Goal: Information Seeking & Learning: Learn about a topic

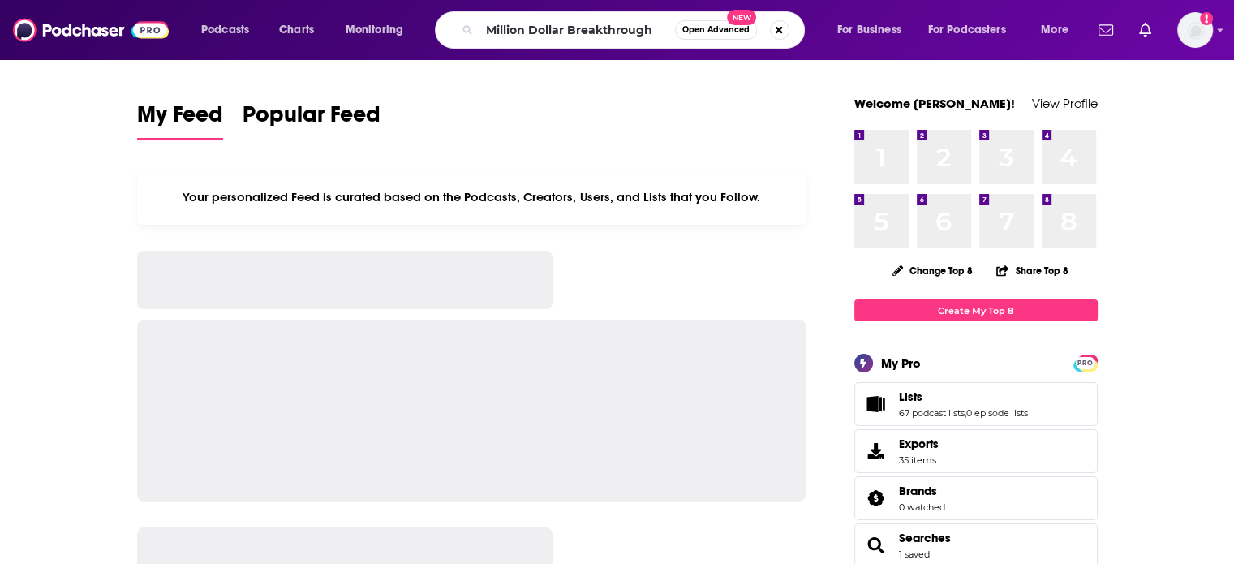
type input "Million Dollar Breakthrough"
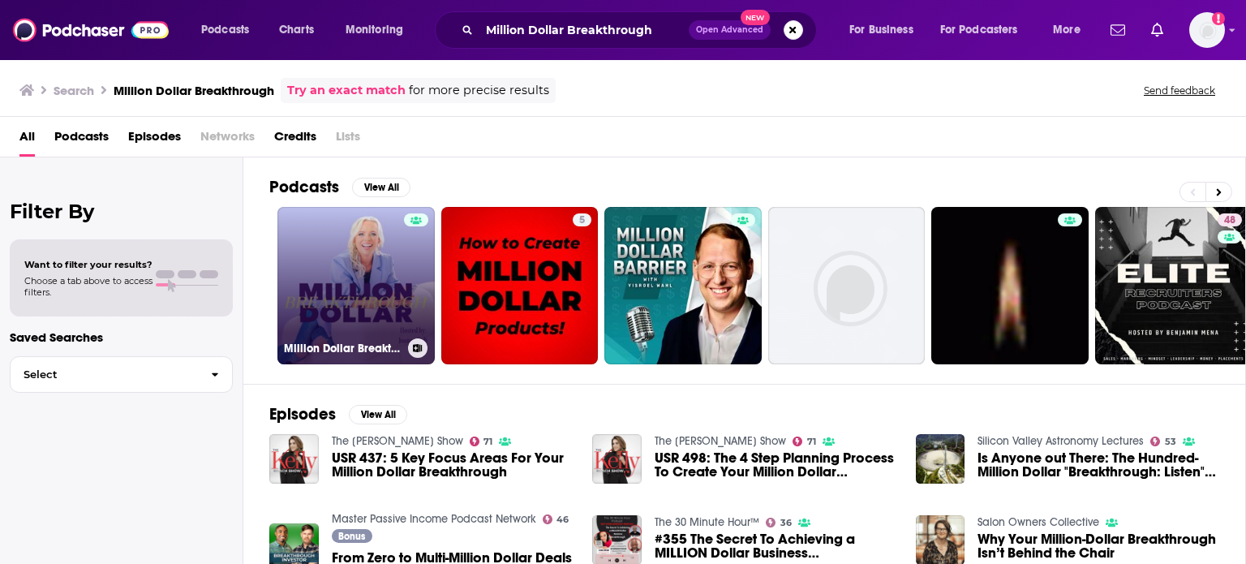
click at [325, 273] on link "Million Dollar Breakthrough" at bounding box center [355, 285] width 157 height 157
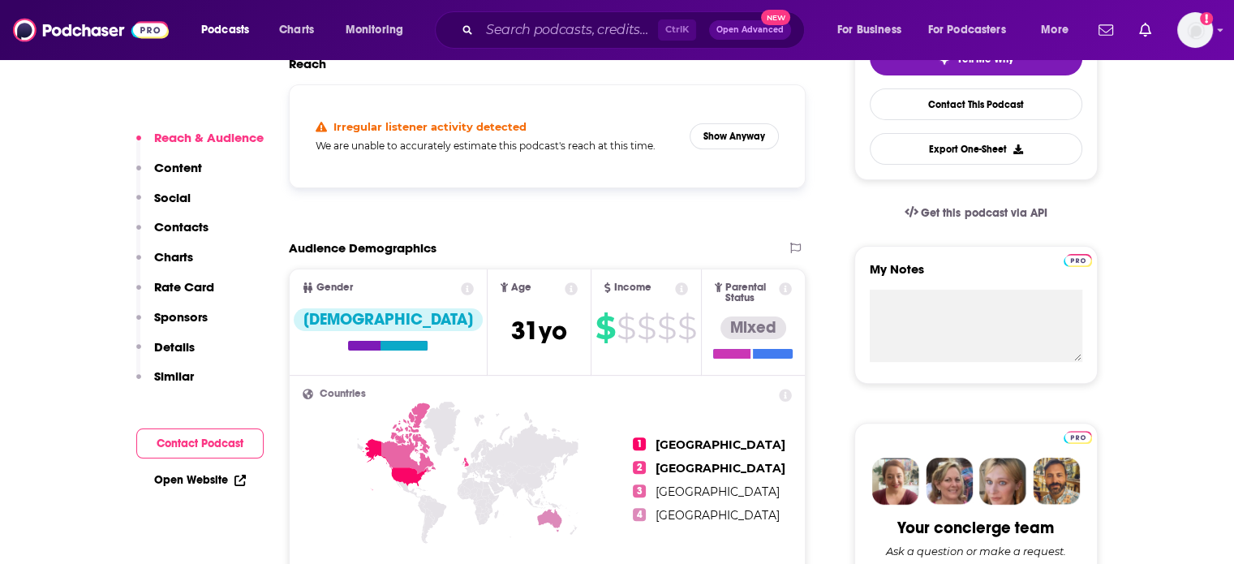
scroll to position [162, 0]
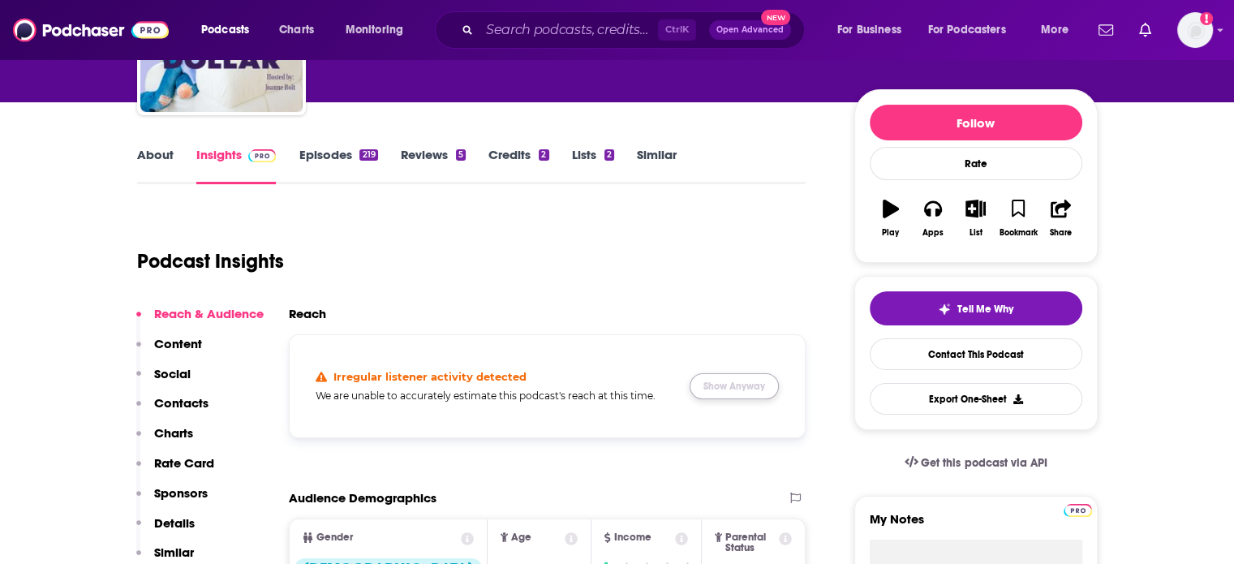
click at [747, 380] on button "Show Anyway" at bounding box center [734, 386] width 89 height 26
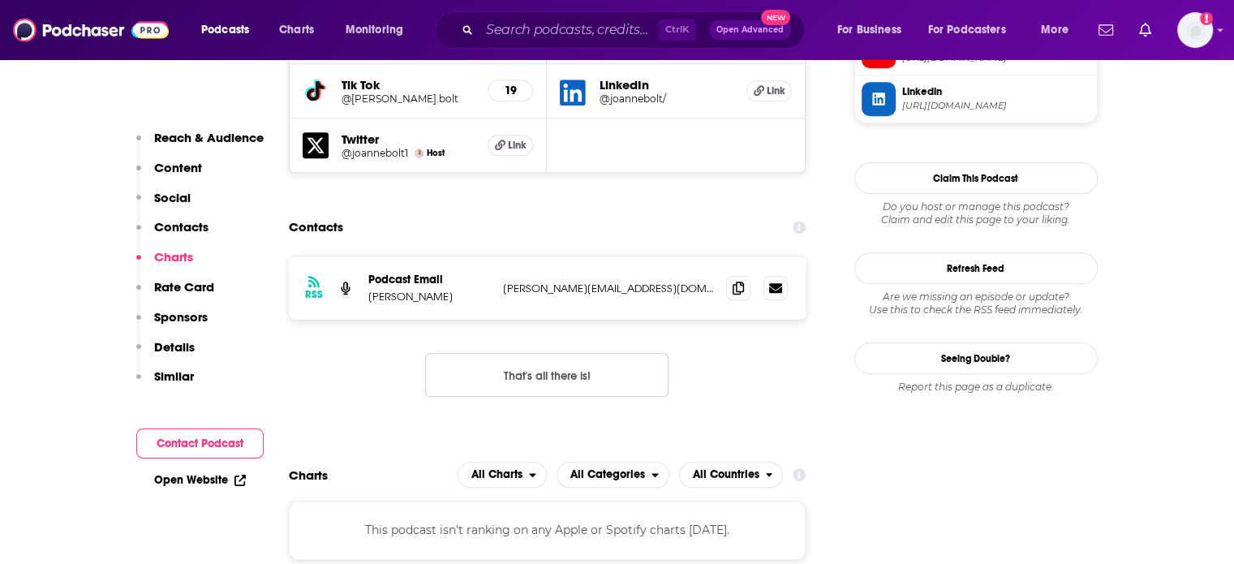
scroll to position [1623, 0]
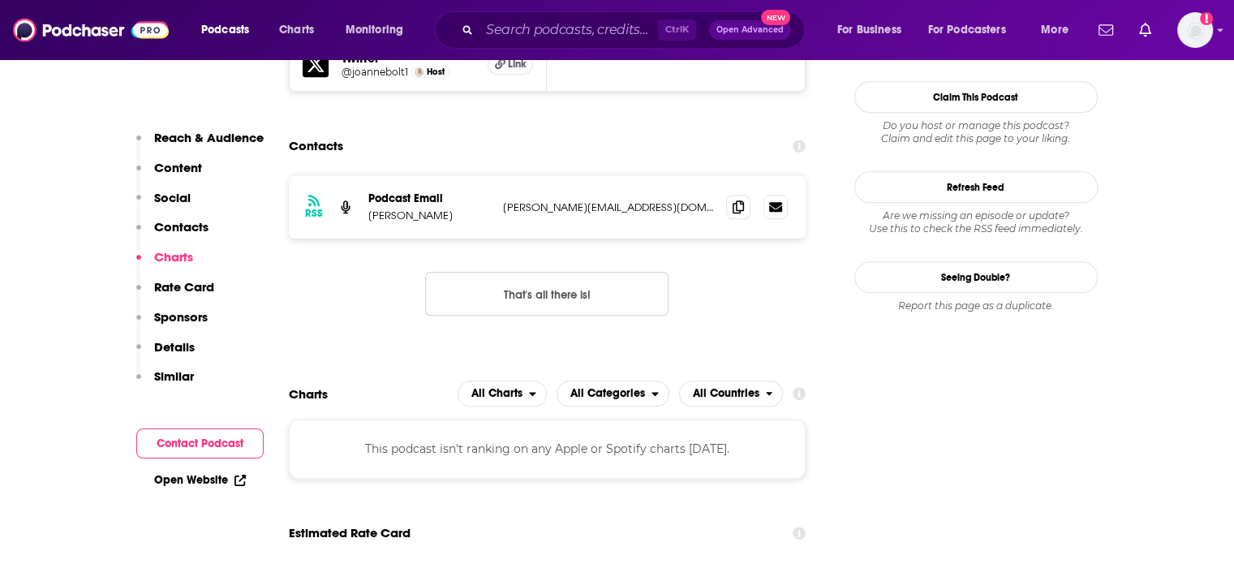
click at [574, 175] on div "RSS Podcast Email Joanne Bolt joanne@joannebolt.com joanne@joannebolt.com" at bounding box center [548, 206] width 518 height 63
copy div "joanne@joannebolt.com joanne@joannebolt.com"
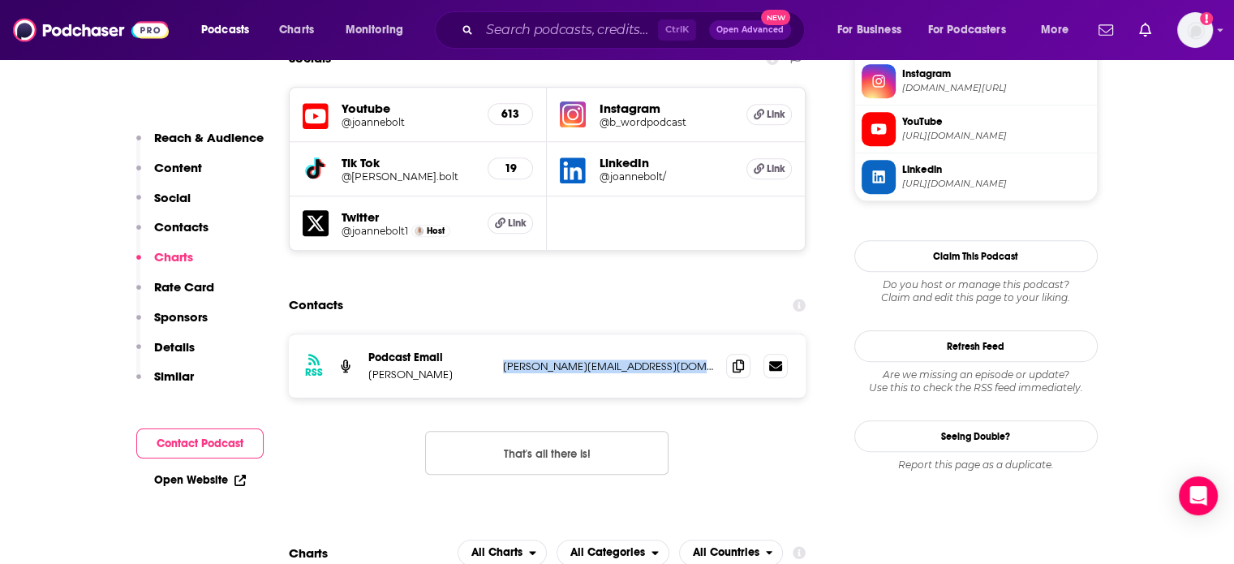
scroll to position [1460, 0]
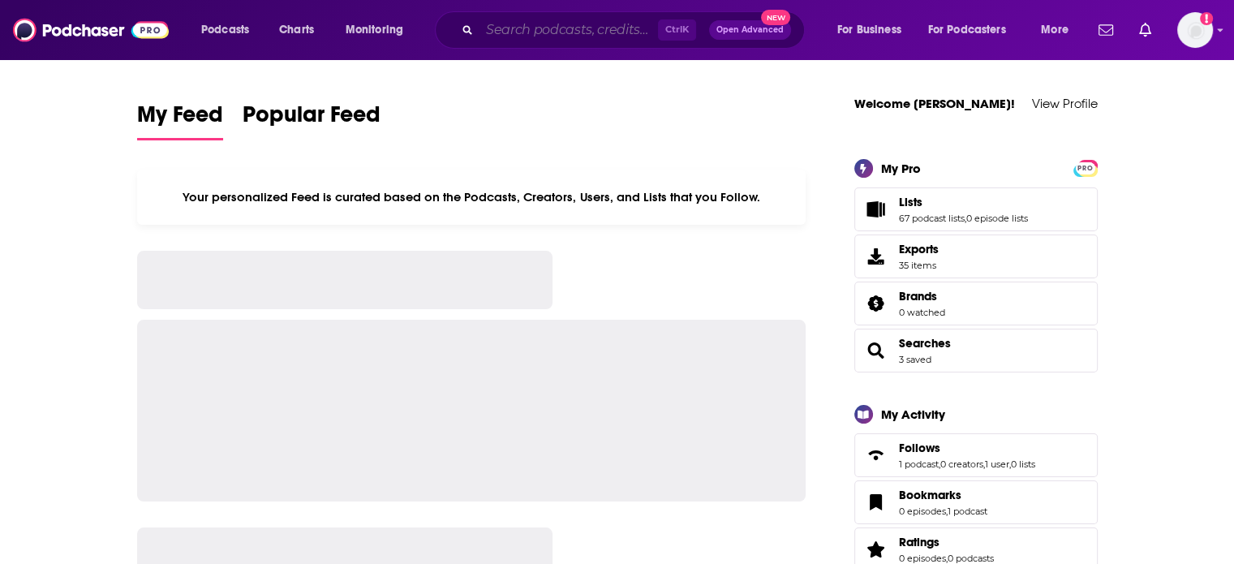
click at [514, 22] on input "Search podcasts, credits, & more..." at bounding box center [568, 30] width 178 height 26
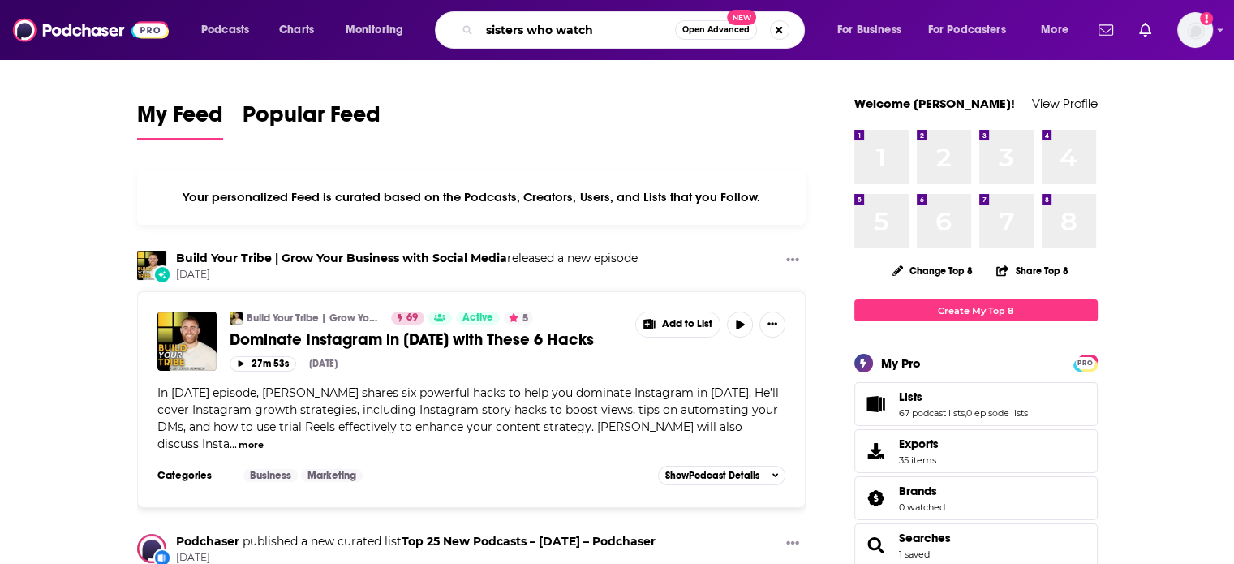
type input "sisters who watch"
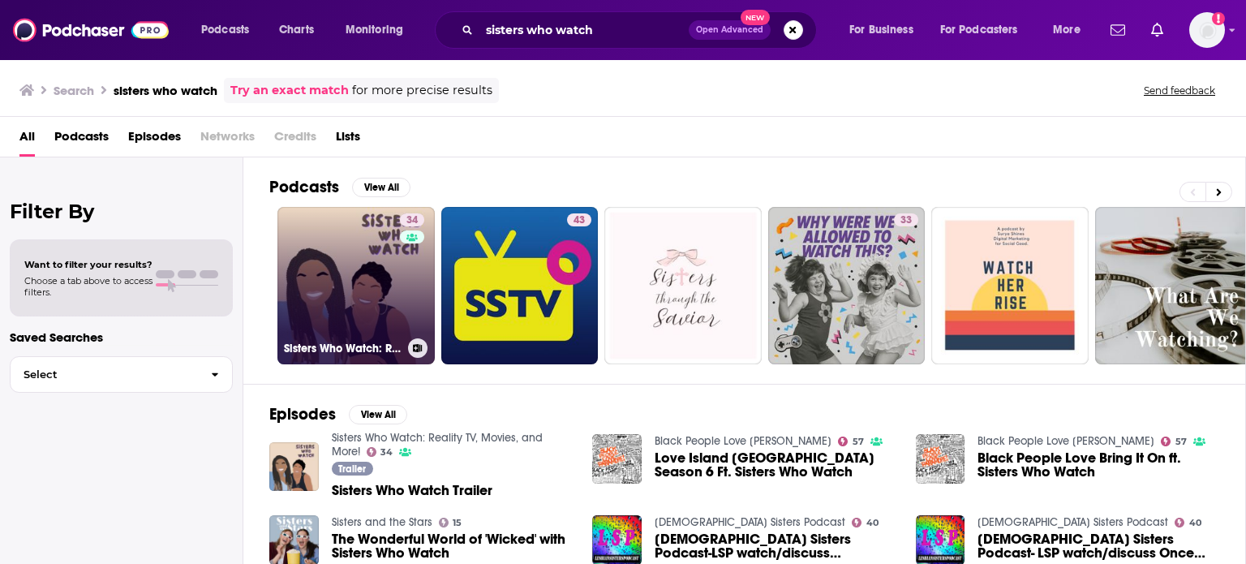
click at [373, 282] on link "34 Sisters Who Watch: Reality TV, Movies, and More!" at bounding box center [355, 285] width 157 height 157
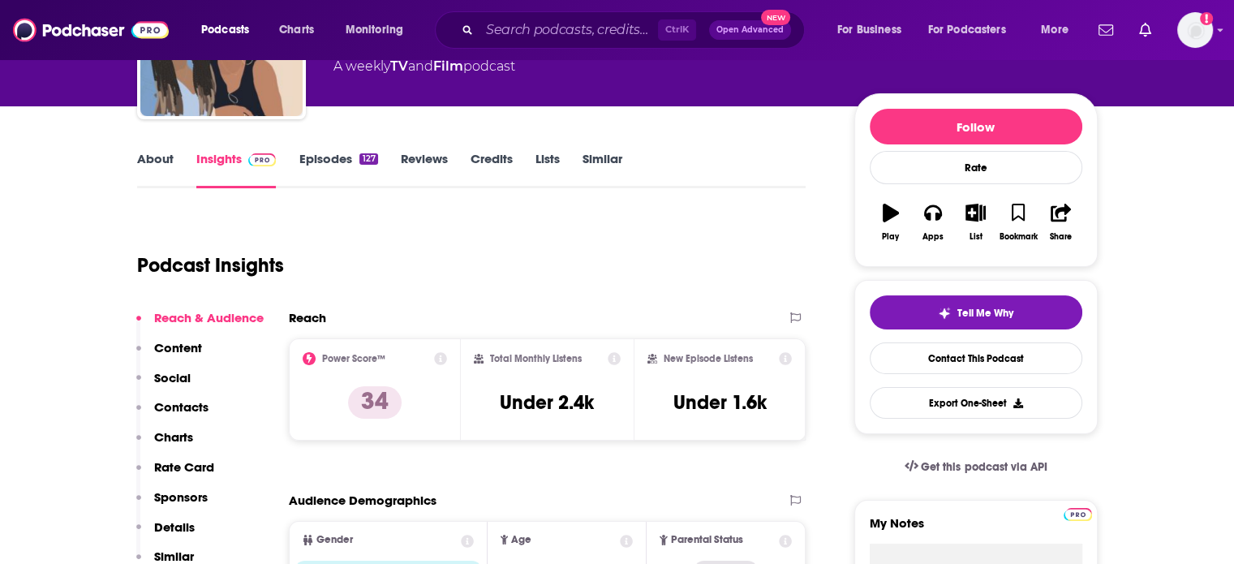
scroll to position [162, 0]
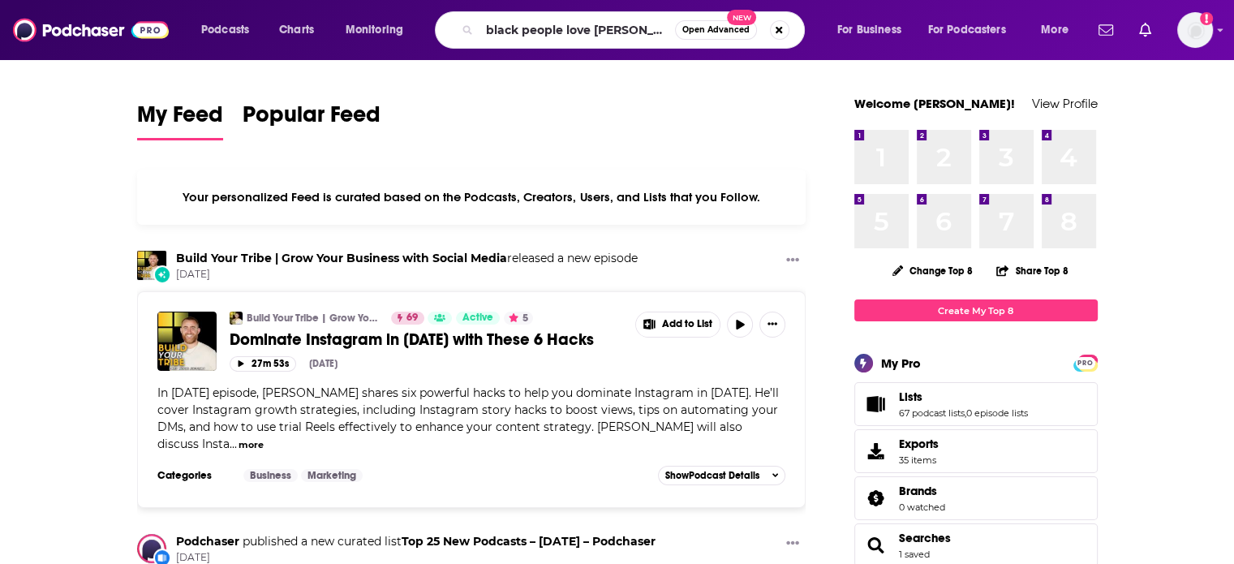
type input "black people love [PERSON_NAME]"
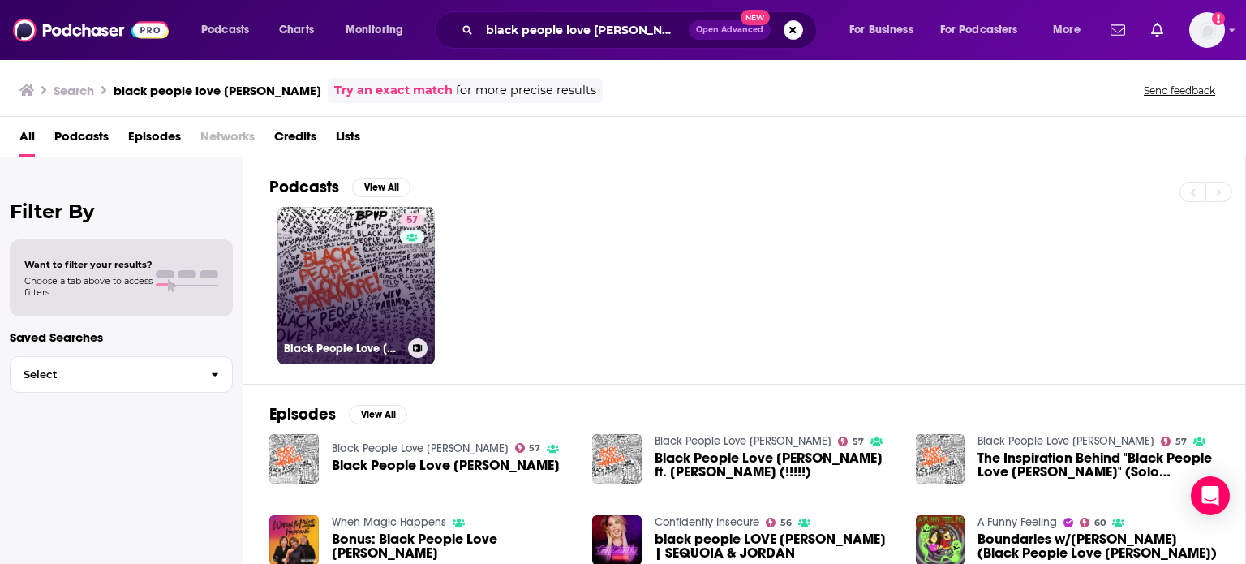
click at [384, 309] on link "57 Black People Love [PERSON_NAME]" at bounding box center [355, 285] width 157 height 157
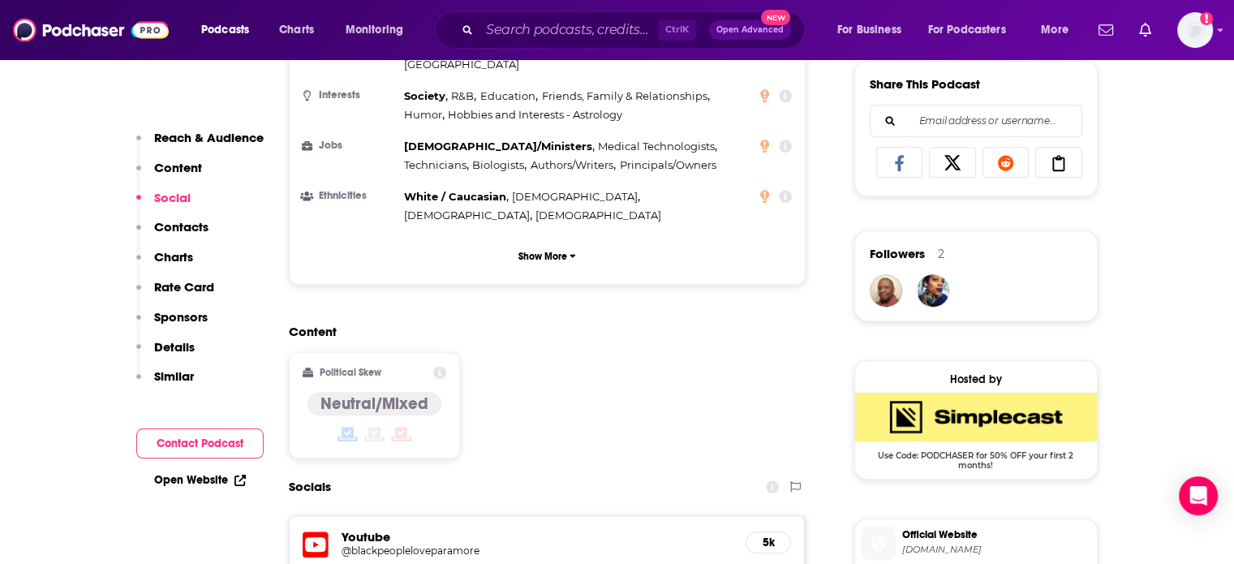
scroll to position [1217, 0]
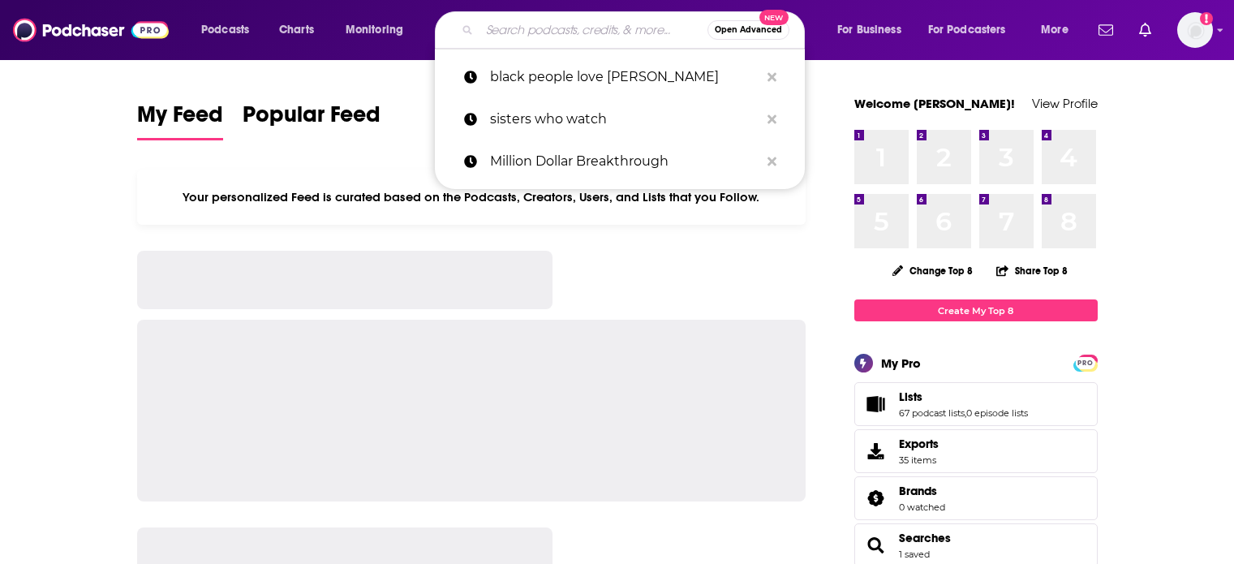
click at [503, 34] on input "Search podcasts, credits, & more..." at bounding box center [593, 30] width 228 height 26
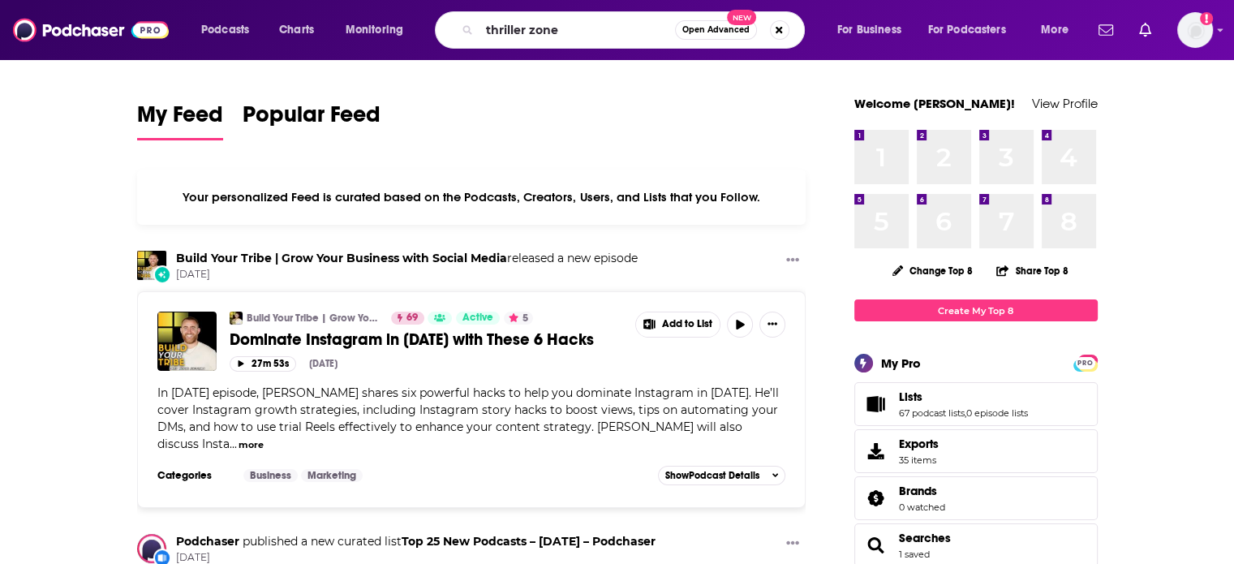
type input "thriller zone"
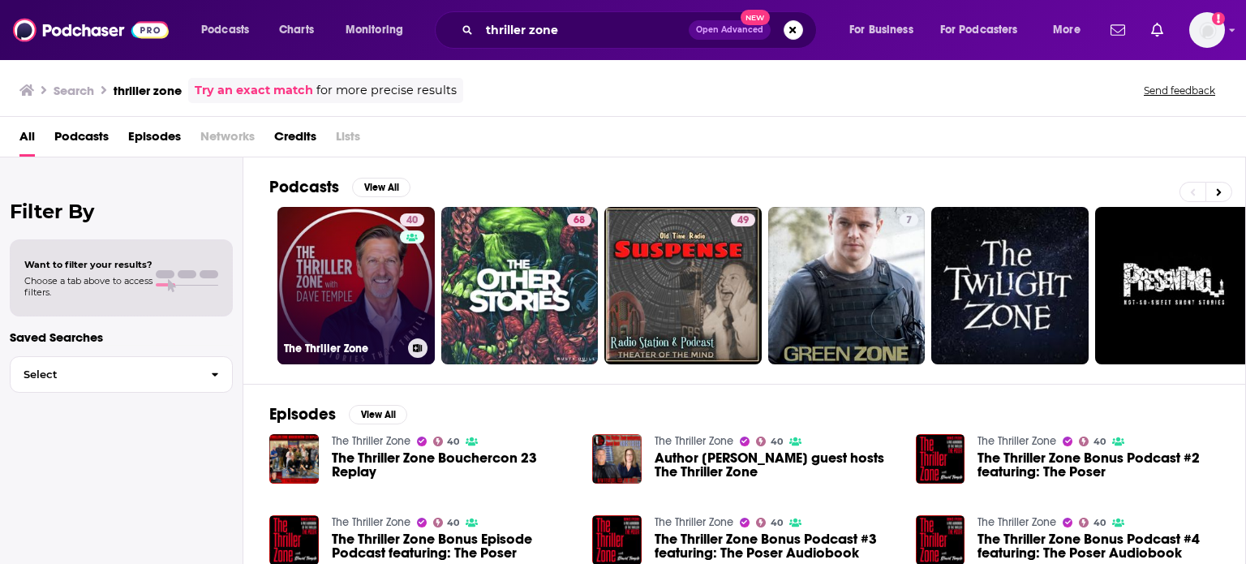
click at [385, 243] on link "40 The Thriller Zone" at bounding box center [355, 285] width 157 height 157
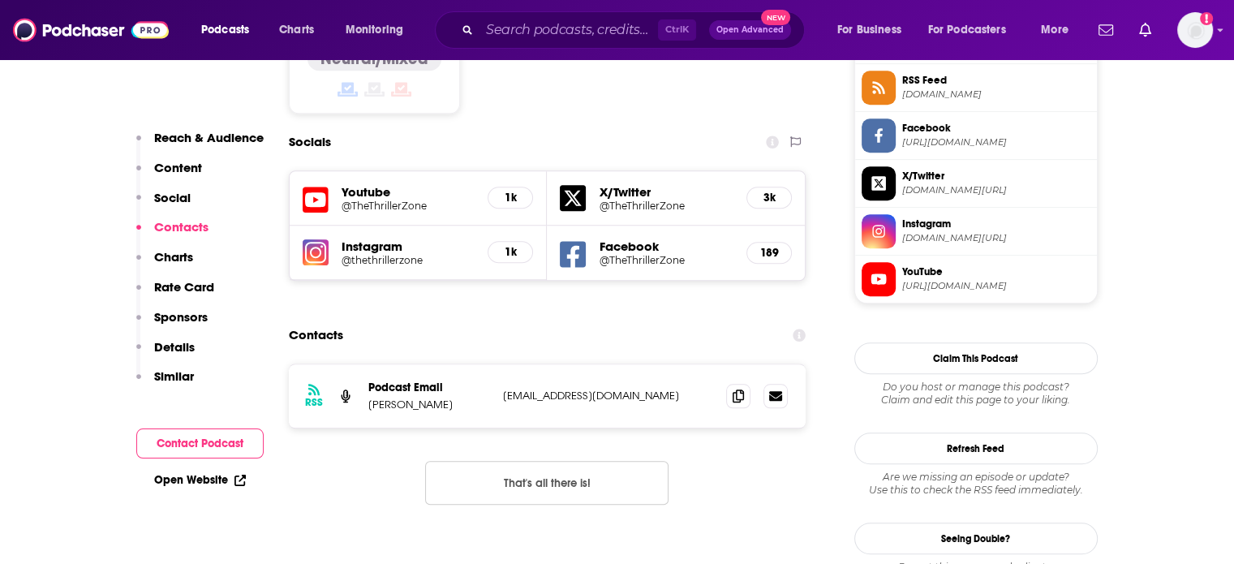
scroll to position [1379, 0]
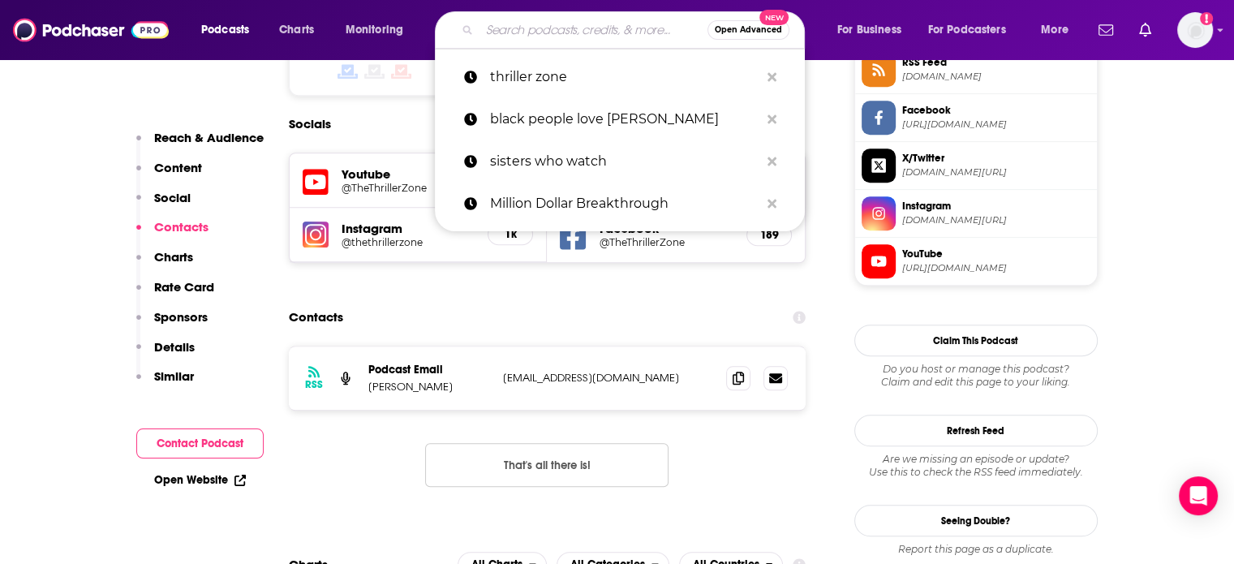
click at [584, 41] on input "Search podcasts, credits, & more..." at bounding box center [593, 30] width 228 height 26
paste input "Latoya Coleman"
type input "Latoya Coleman"
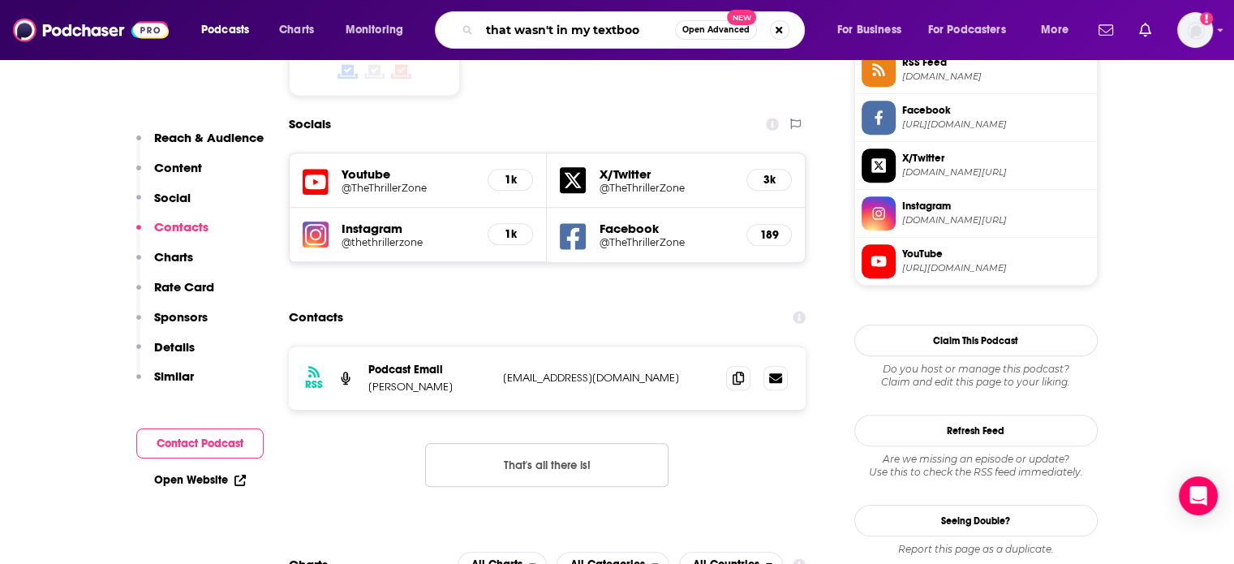
type input "that wasn't in my textbook"
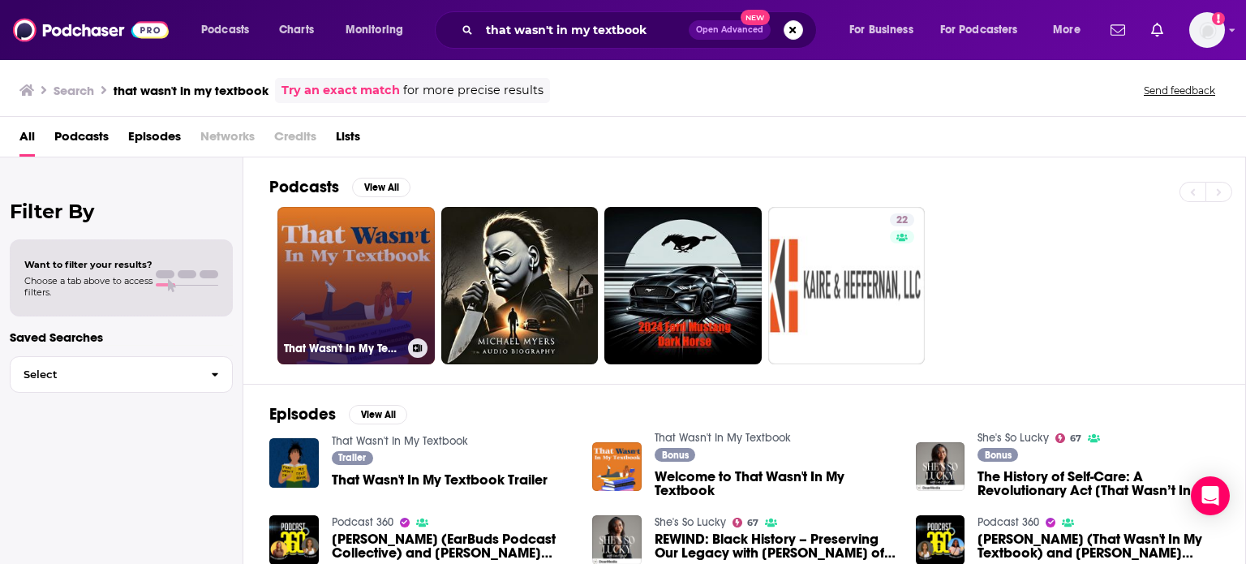
click at [376, 247] on link "That Wasn't In My Textbook" at bounding box center [355, 285] width 157 height 157
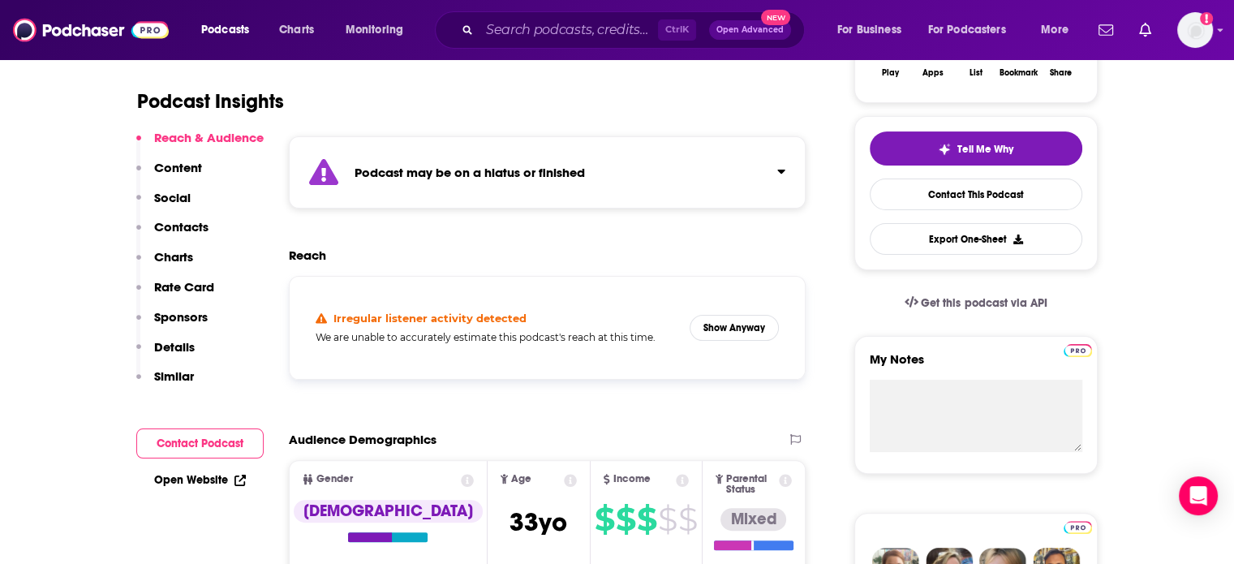
scroll to position [406, 0]
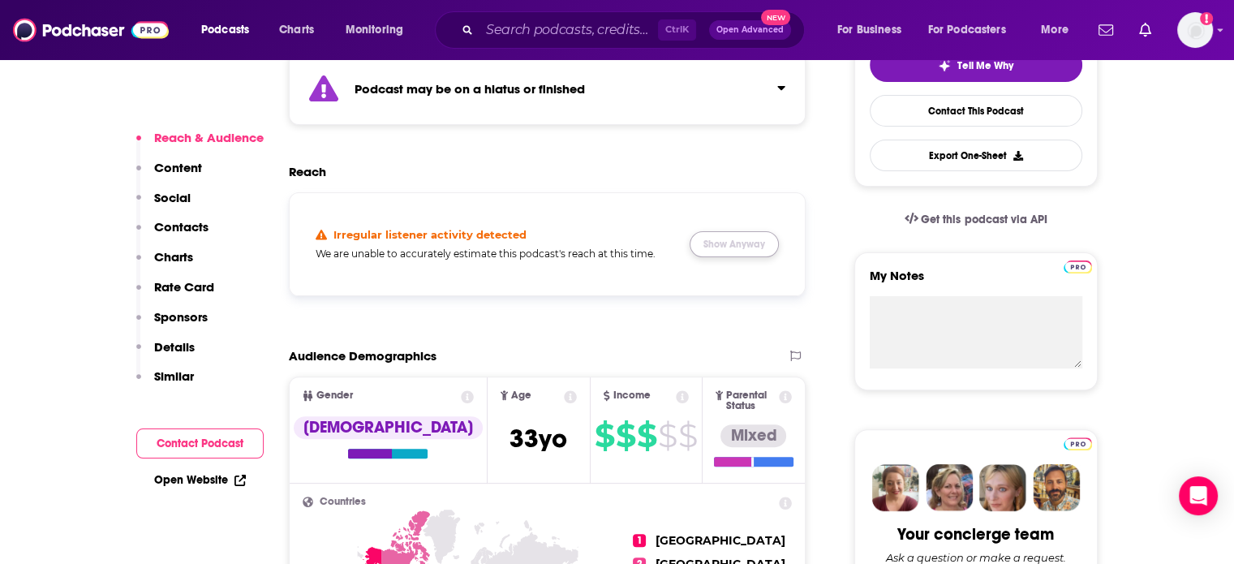
click at [766, 234] on button "Show Anyway" at bounding box center [734, 244] width 89 height 26
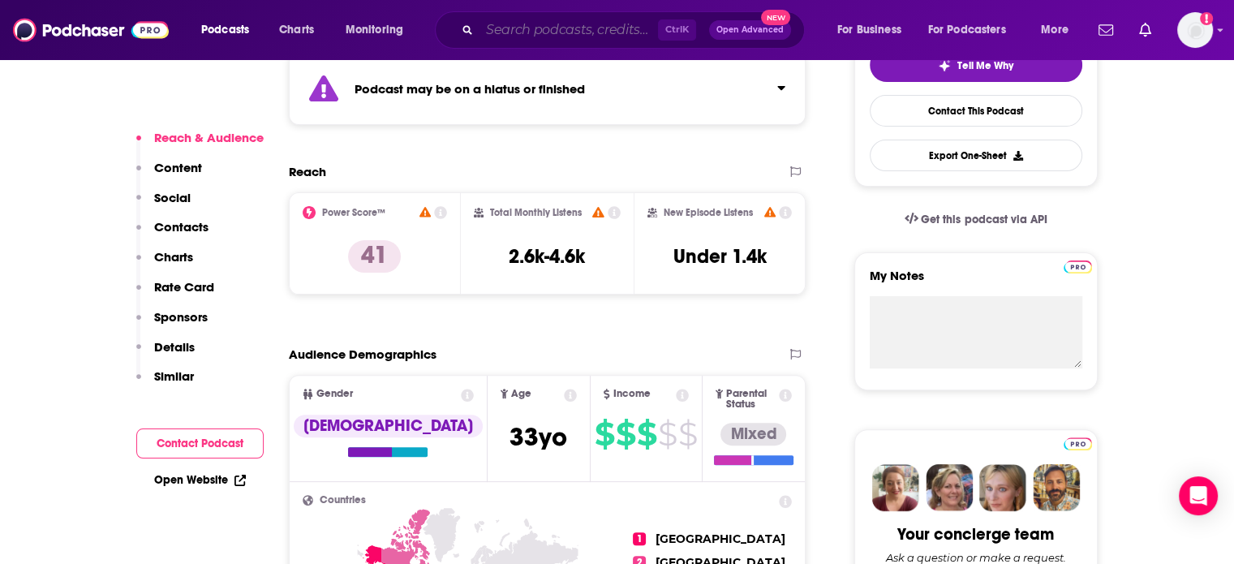
click at [484, 18] on input "Search podcasts, credits, & more..." at bounding box center [568, 30] width 178 height 26
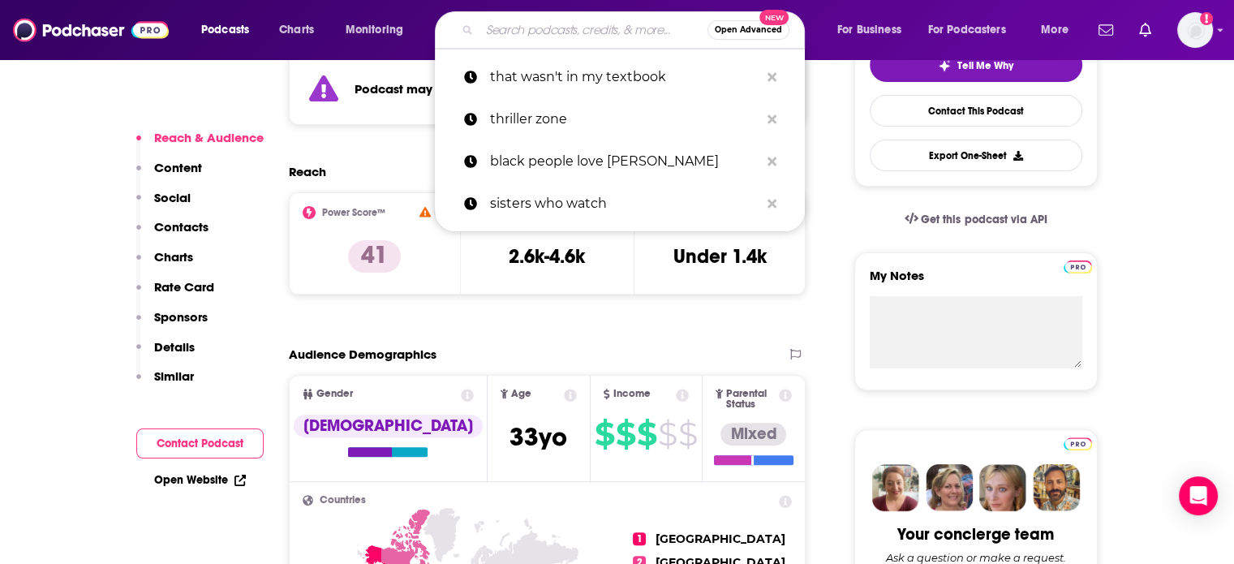
paste input "Seeing Other People"
type input "Seeing Other People"
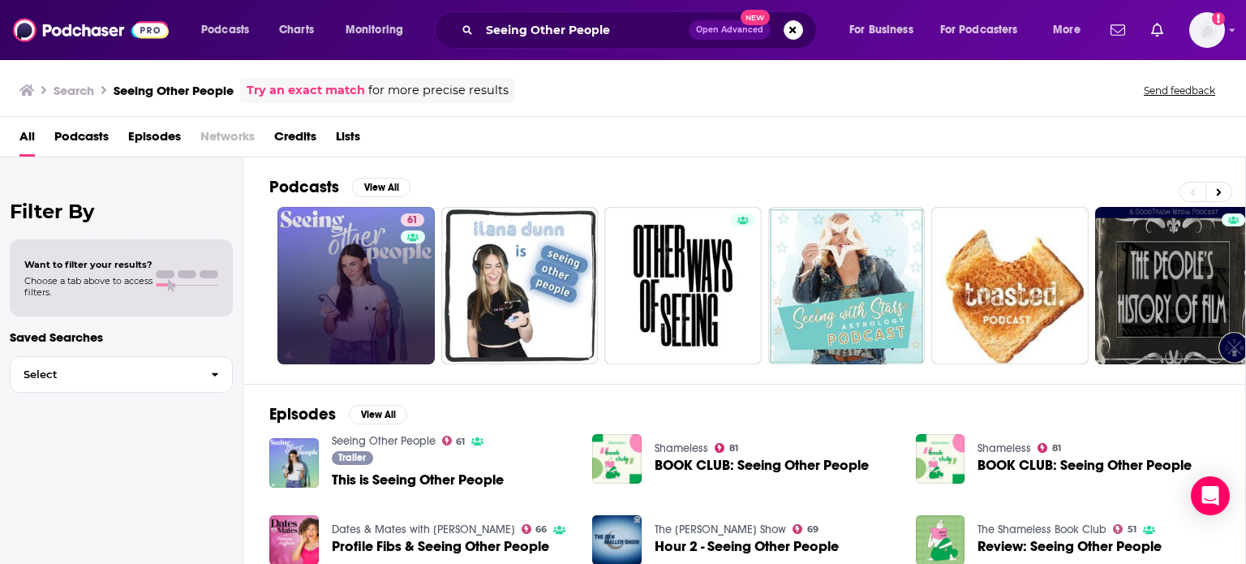
click at [375, 246] on div "Power Score: 61" at bounding box center [412, 242] width 89 height 24
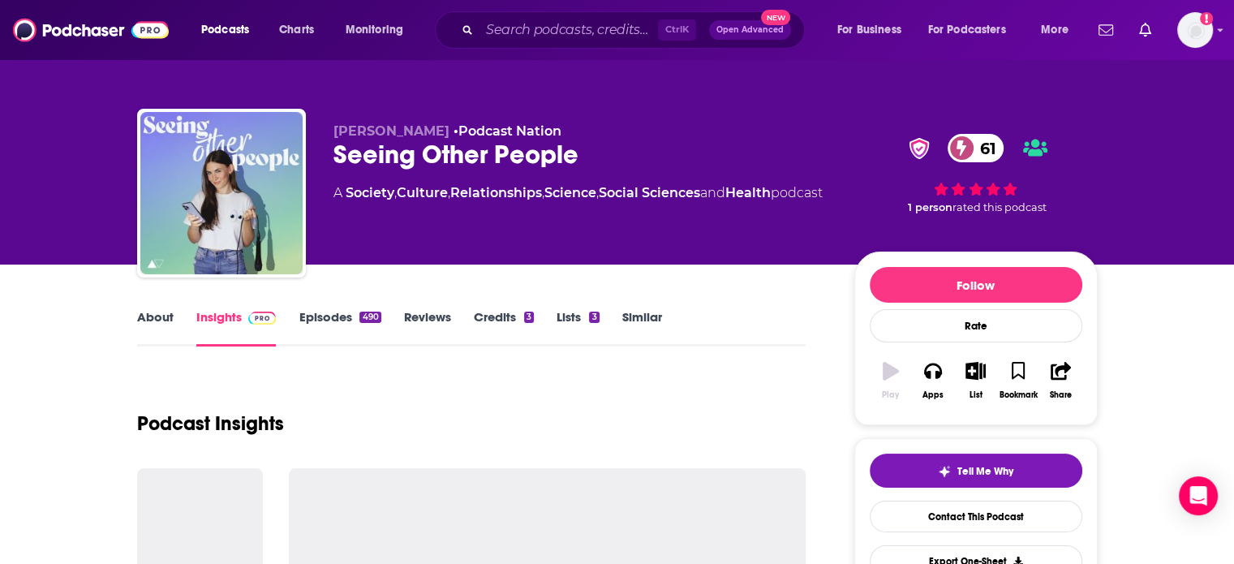
click at [373, 309] on link "Episodes 490" at bounding box center [340, 327] width 82 height 37
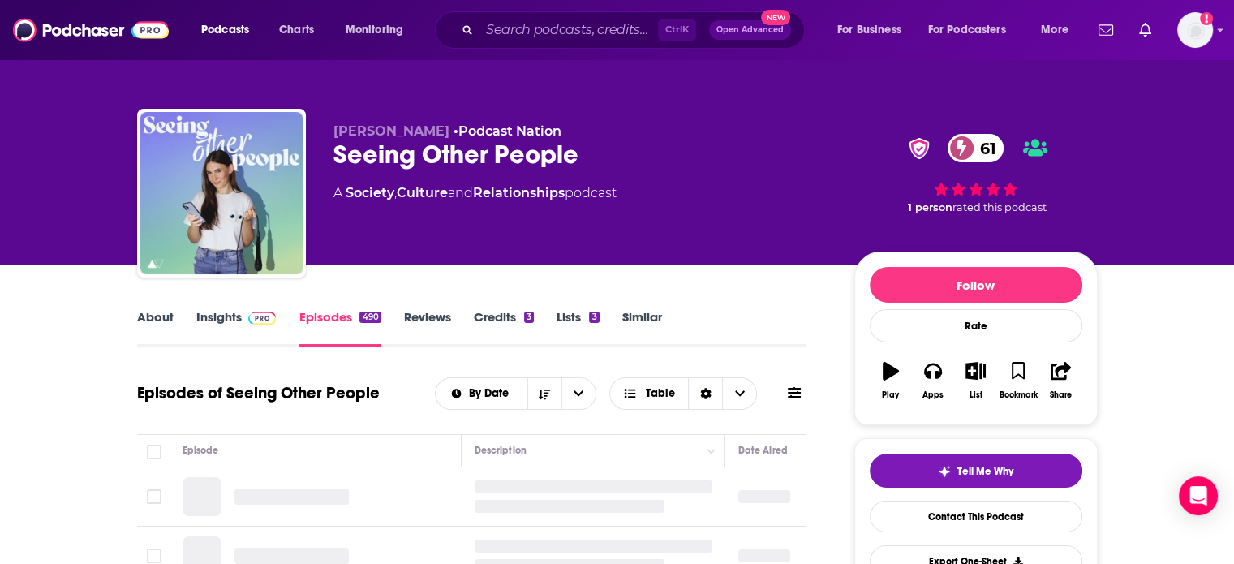
click at [231, 317] on link "Insights" at bounding box center [236, 327] width 80 height 37
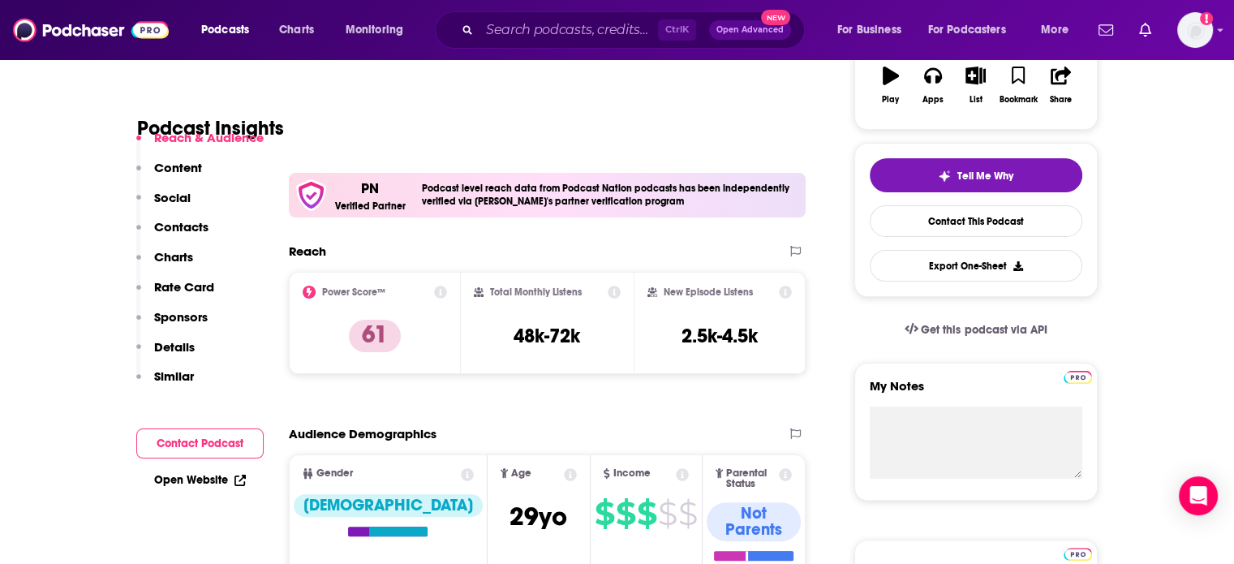
scroll to position [325, 0]
